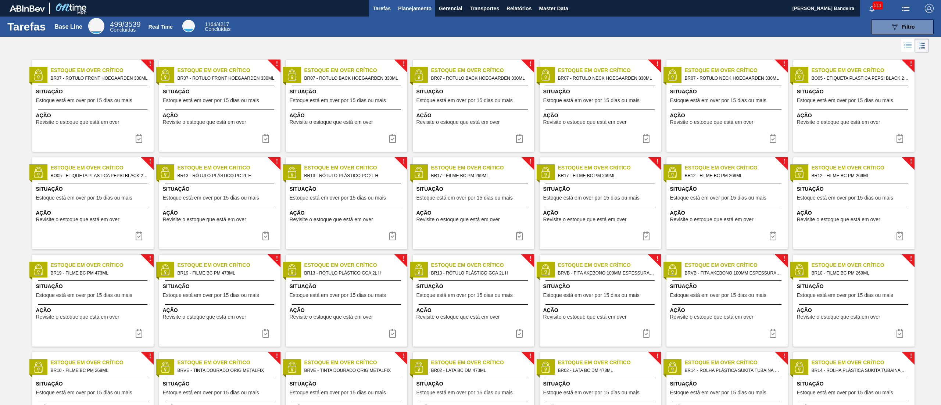
click at [412, 7] on span "Planejamento" at bounding box center [414, 8] width 33 height 9
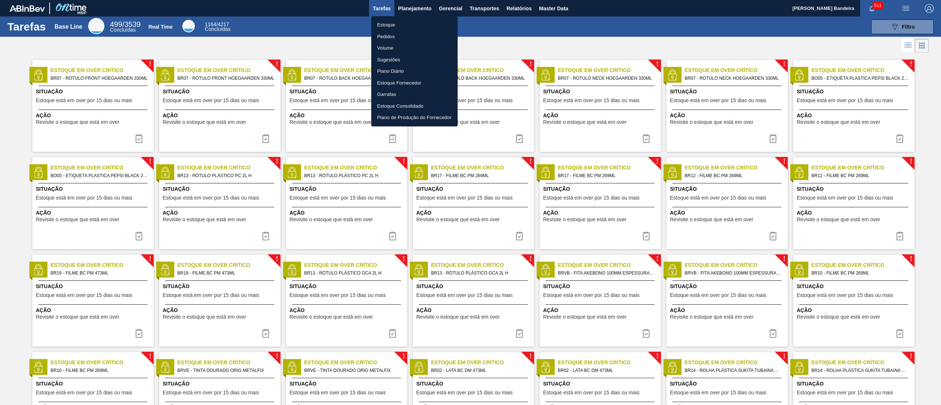
click at [414, 29] on li "Estoque" at bounding box center [414, 25] width 86 height 12
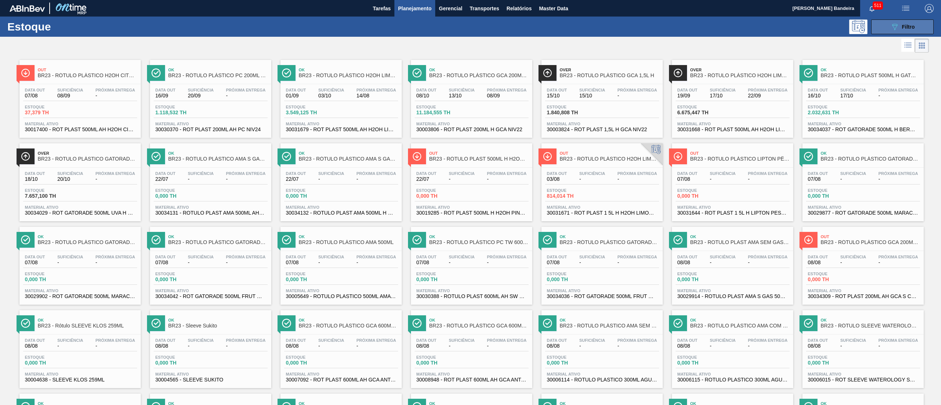
click at [470, 29] on button "089F7B8B-B2A5-4AFE-B5C0-19BA573D28AC Filtro" at bounding box center [902, 26] width 62 height 15
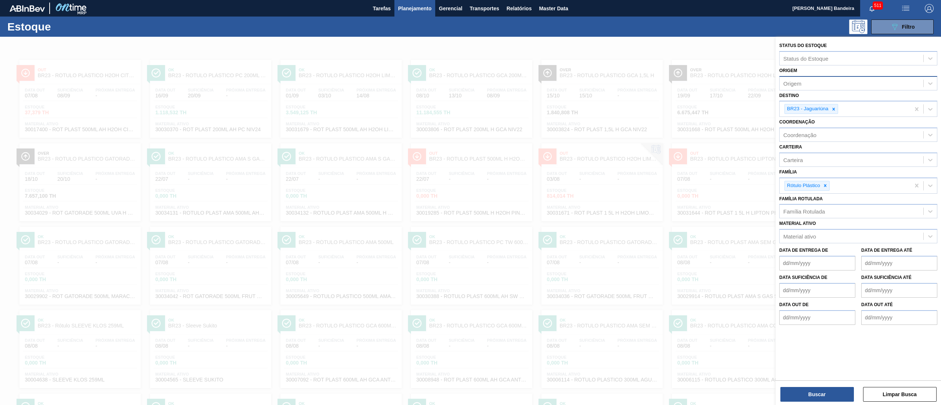
click at [470, 85] on div "Origem" at bounding box center [851, 83] width 144 height 11
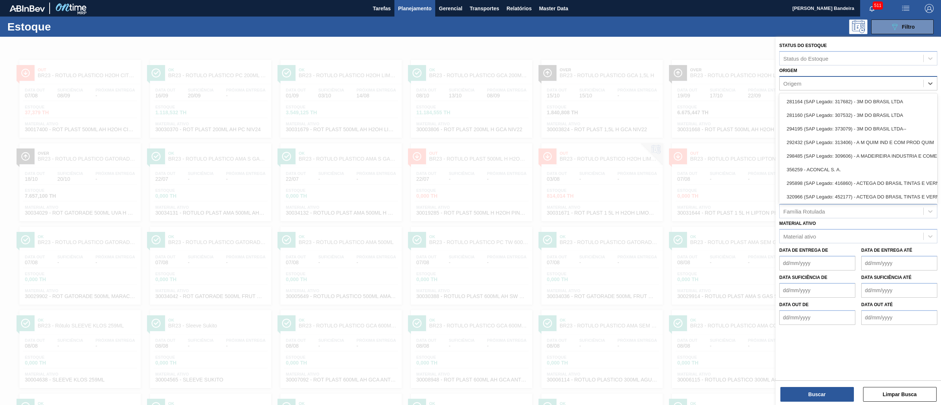
paste input "382068"
type input "382068"
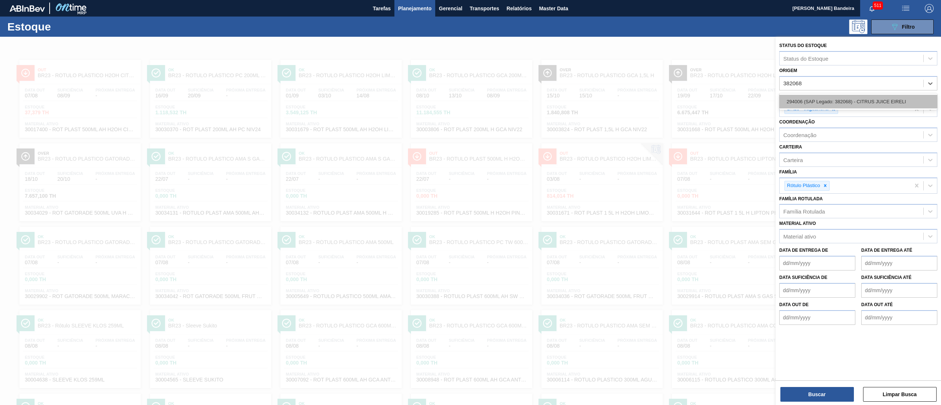
click at [470, 99] on div "294006 (SAP Legado: 382068) - CITRUS JUICE EIRELI" at bounding box center [858, 102] width 158 height 14
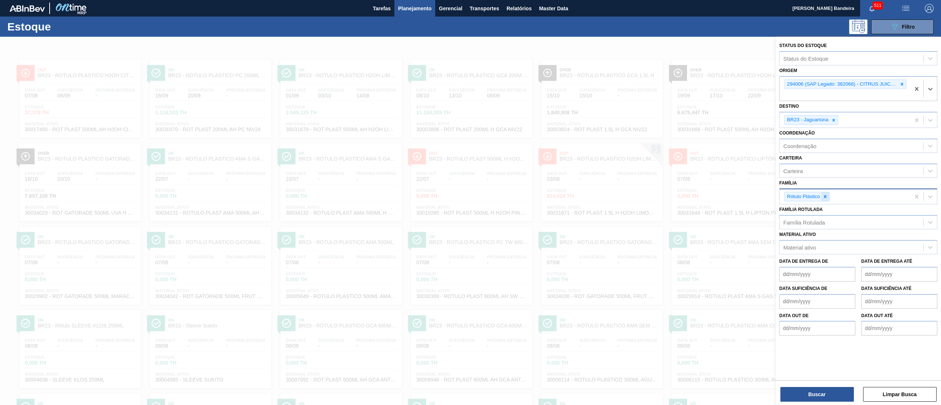
click at [470, 194] on icon at bounding box center [824, 196] width 5 height 5
click at [470, 202] on button "Buscar" at bounding box center [816, 394] width 73 height 15
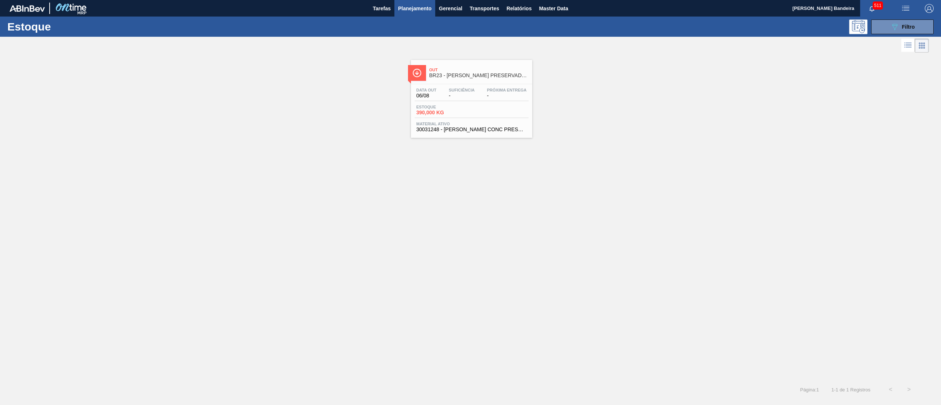
click at [470, 128] on span "30031248 - [PERSON_NAME] CONC PRESV 63 5 KG" at bounding box center [471, 130] width 110 height 6
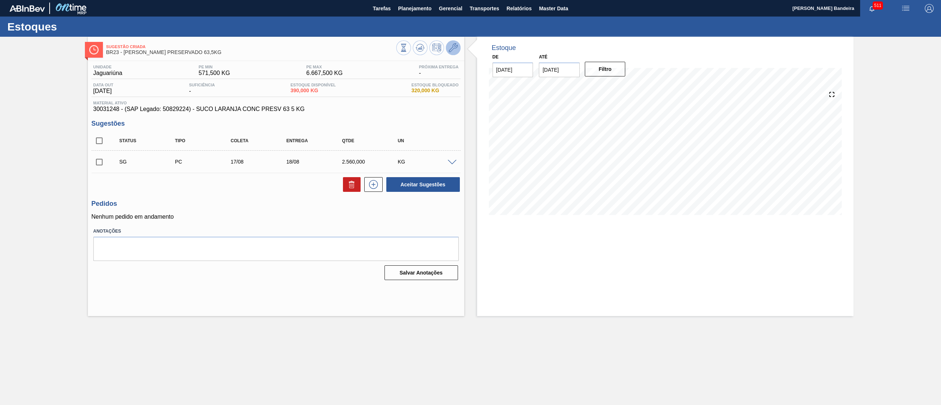
click at [456, 47] on icon at bounding box center [453, 47] width 9 height 9
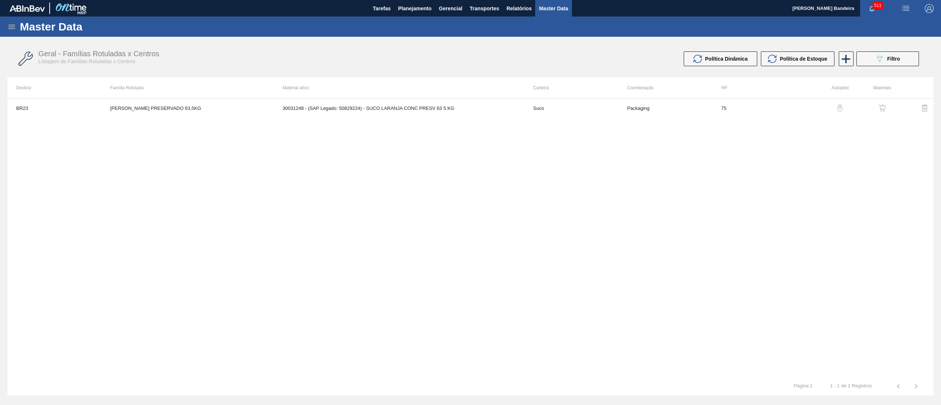
click at [470, 104] on img "button" at bounding box center [881, 107] width 7 height 7
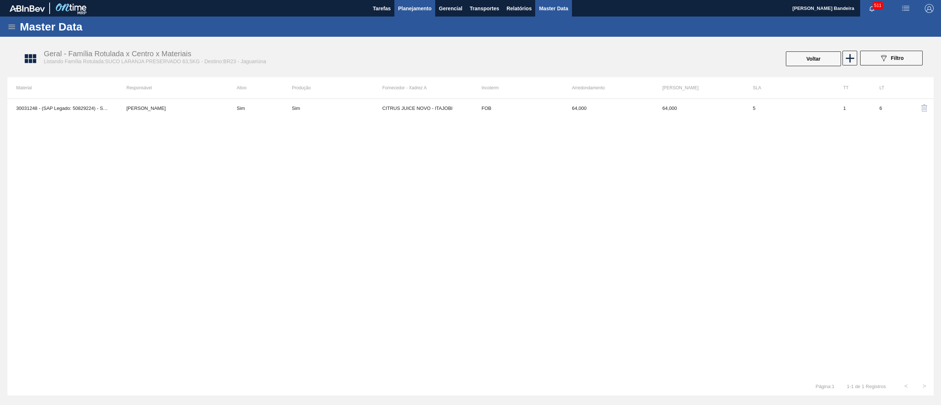
click at [408, 11] on span "Planejamento" at bounding box center [414, 8] width 33 height 9
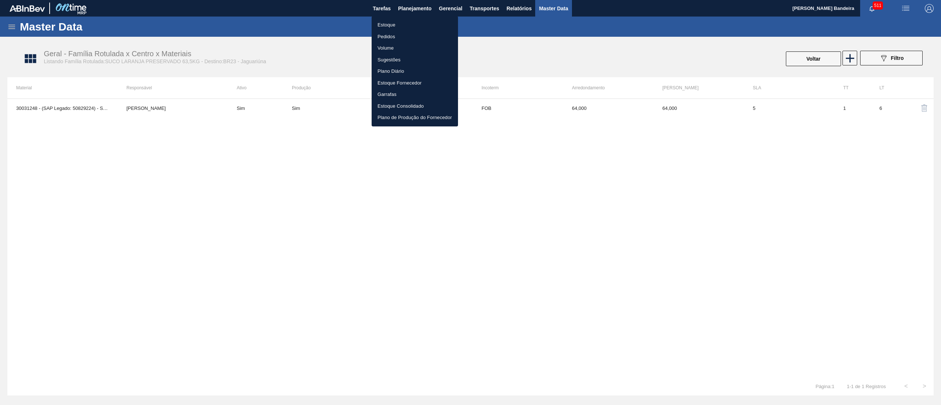
click at [407, 25] on li "Estoque" at bounding box center [414, 25] width 86 height 12
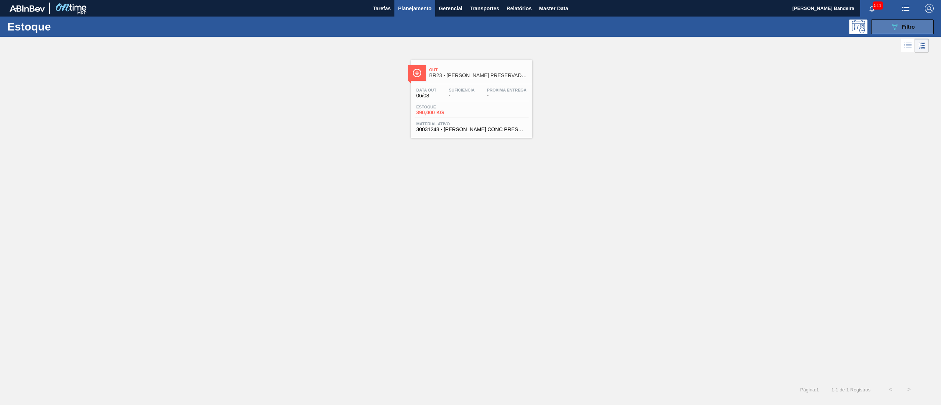
click at [470, 30] on button "089F7B8B-B2A5-4AFE-B5C0-19BA573D28AC Filtro" at bounding box center [902, 26] width 62 height 15
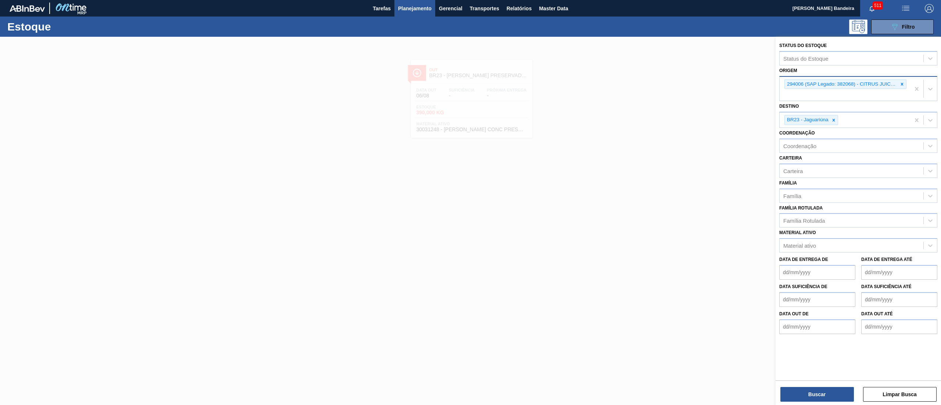
click at [470, 94] on div "294006 (SAP Legado: 382068) - CITRUS JUICE EIRELI" at bounding box center [844, 89] width 130 height 24
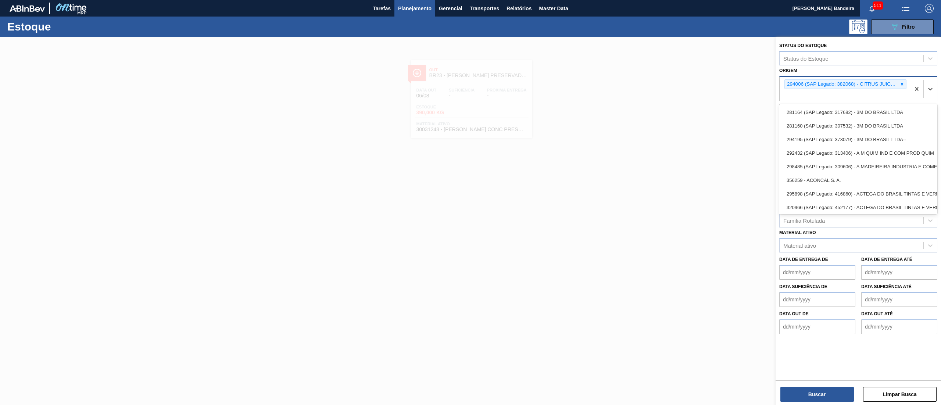
paste input "295205"
type input "295205"
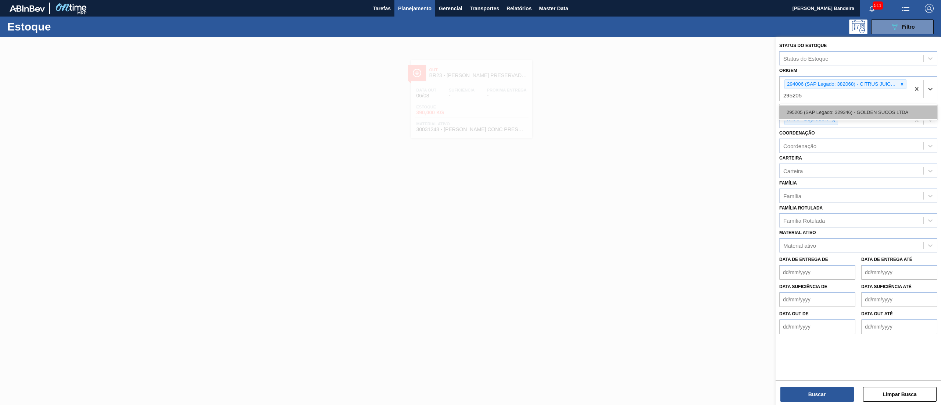
click at [470, 111] on div "295205 (SAP Legado: 329346) - GOLDEN SUCOS LTDA" at bounding box center [858, 112] width 158 height 14
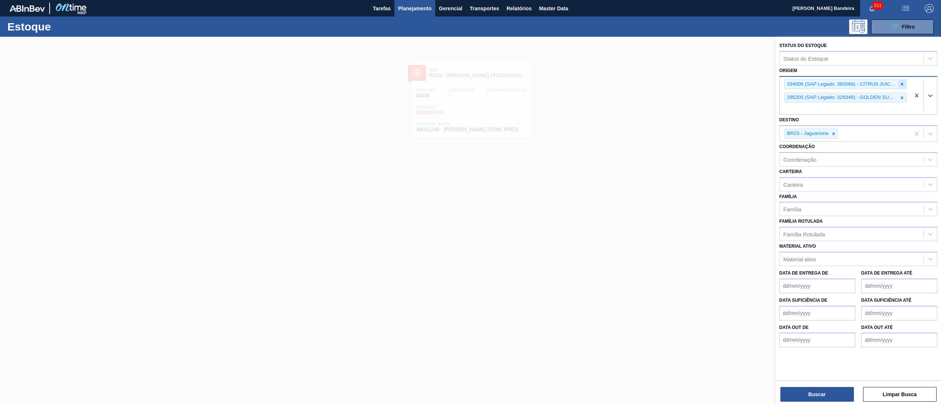
click at [470, 86] on icon at bounding box center [901, 84] width 5 height 5
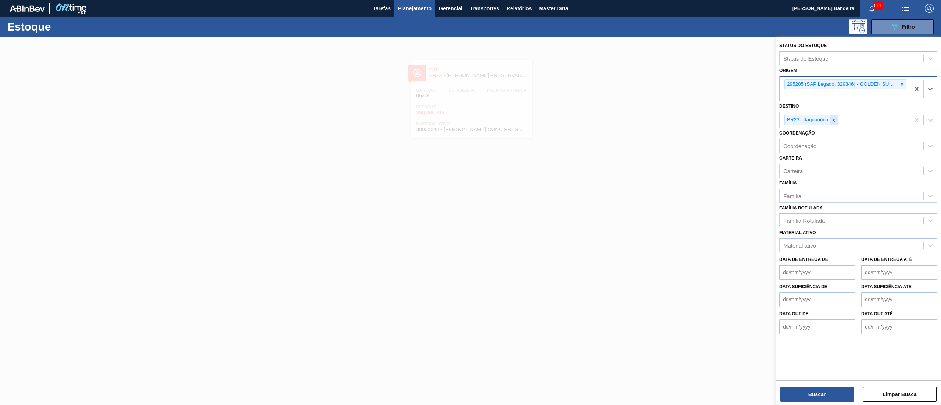
click at [470, 119] on icon at bounding box center [833, 120] width 3 height 3
click at [470, 202] on button "Buscar" at bounding box center [816, 394] width 73 height 15
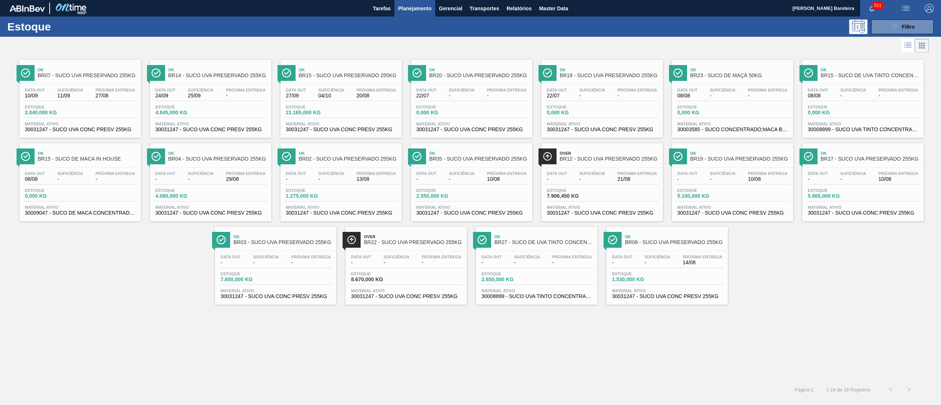
click at [470, 202] on div "Ok BR07 - SUCO UVA PRESERVADO 255KG Data [DATE] Suficiência 11/09 Próxima Entre…" at bounding box center [470, 217] width 941 height 326
click at [442, 202] on span "30031247 - SUCO UVA CONC PRESV 255KG" at bounding box center [471, 213] width 110 height 6
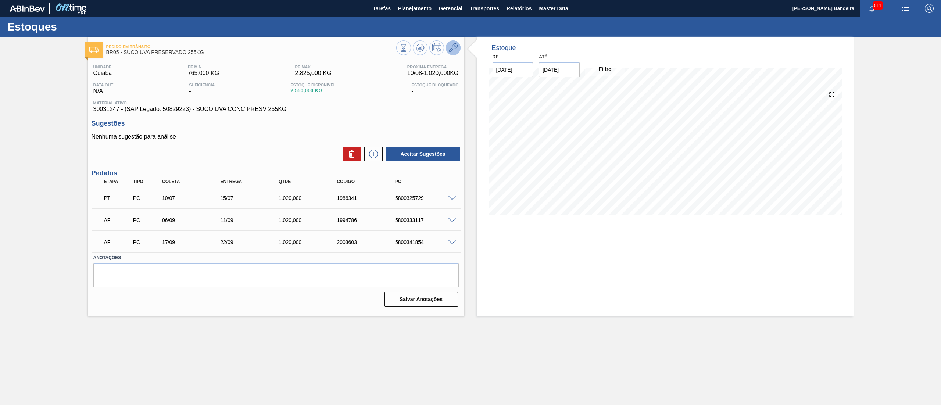
click at [453, 47] on icon at bounding box center [453, 47] width 9 height 9
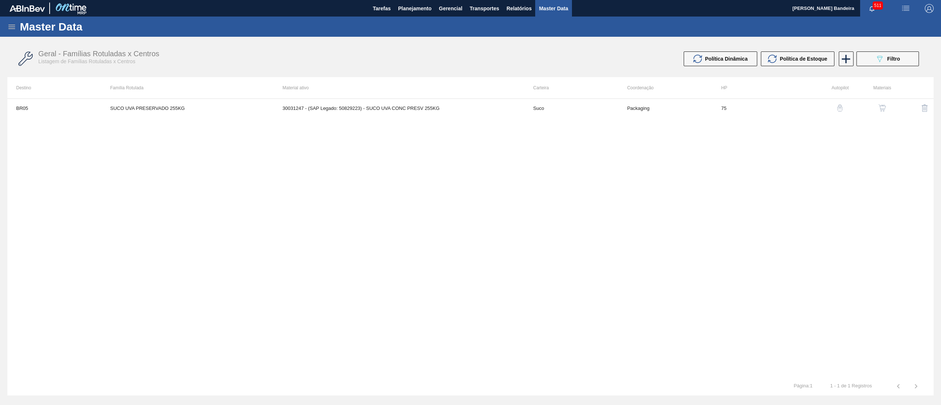
click at [470, 101] on button "button" at bounding box center [882, 108] width 18 height 18
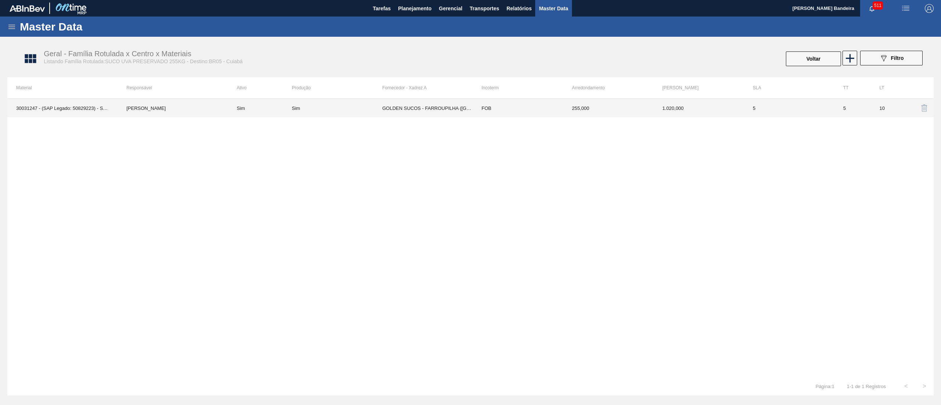
click at [470, 110] on td "FOB" at bounding box center [518, 108] width 90 height 18
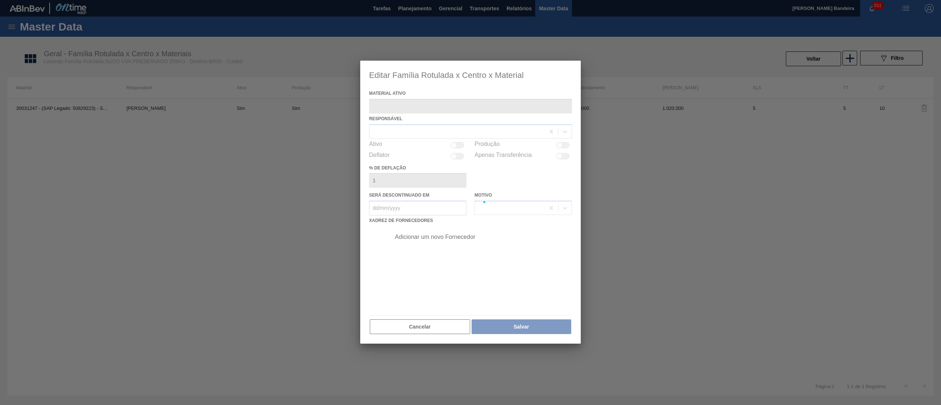
type ativo "30031247 - (SAP Legado: 50829223) - SUCO UVA CONC PRESV 255KG"
checkbox input "true"
